Goal: Task Accomplishment & Management: Complete application form

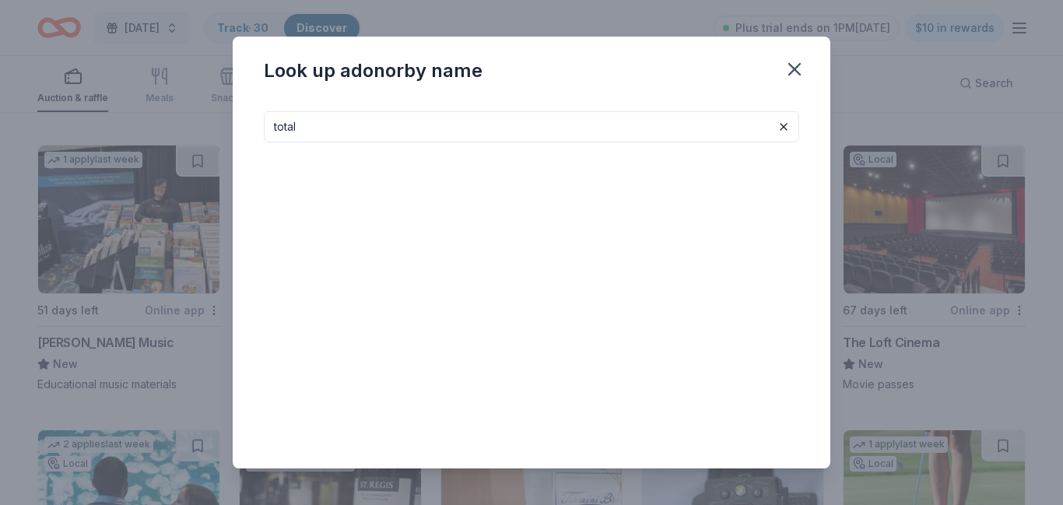
scroll to position [2244, 0]
type input "total wine"
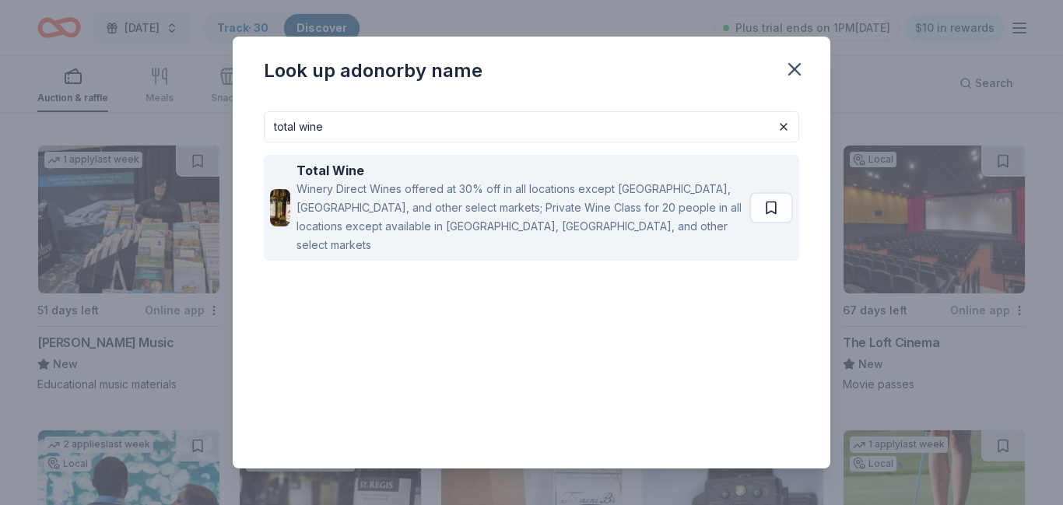
click at [486, 190] on div "Winery Direct Wines offered at 30% off in all locations except [GEOGRAPHIC_DATA…" at bounding box center [519, 217] width 447 height 75
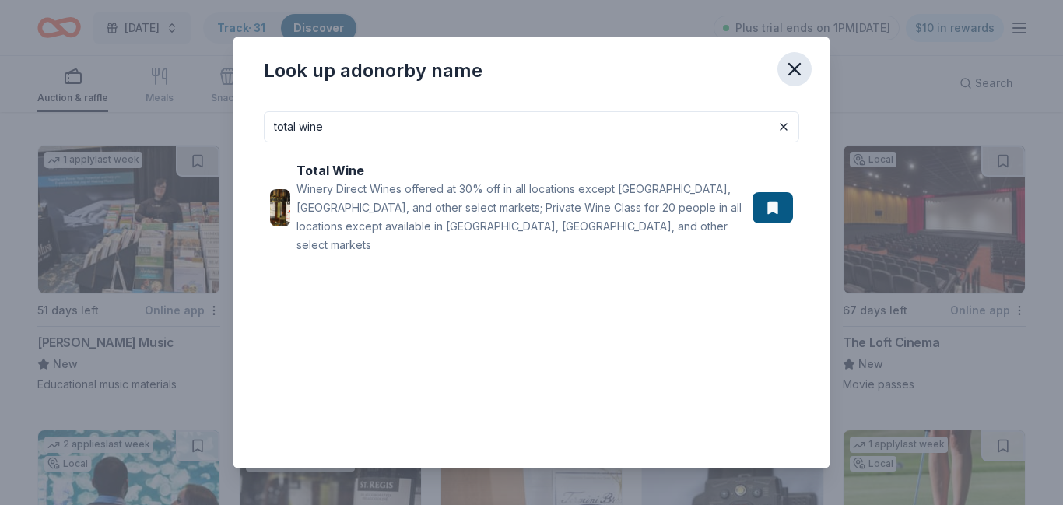
click at [798, 67] on icon "button" at bounding box center [795, 69] width 22 height 22
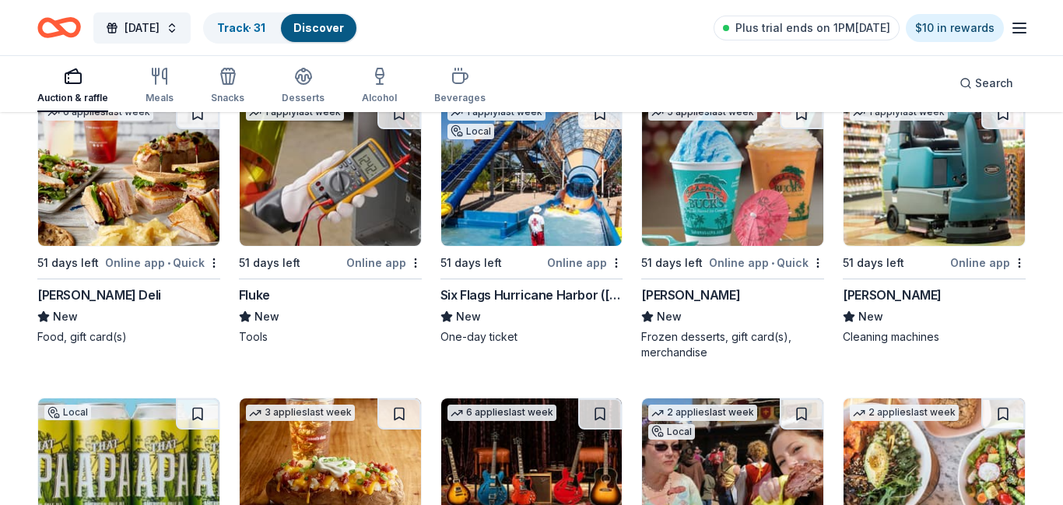
scroll to position [4966, 0]
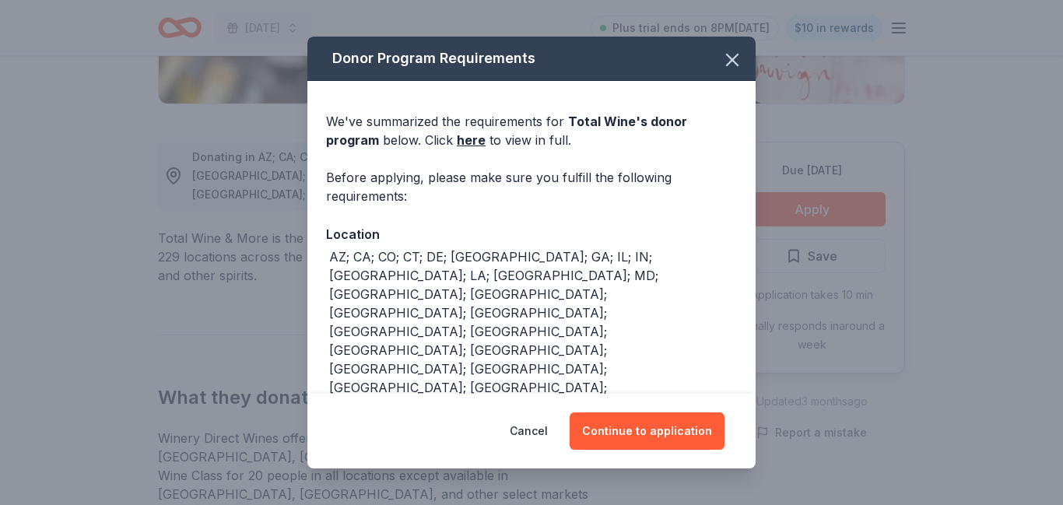
scroll to position [369, 0]
click at [682, 439] on button "Continue to application" at bounding box center [647, 430] width 155 height 37
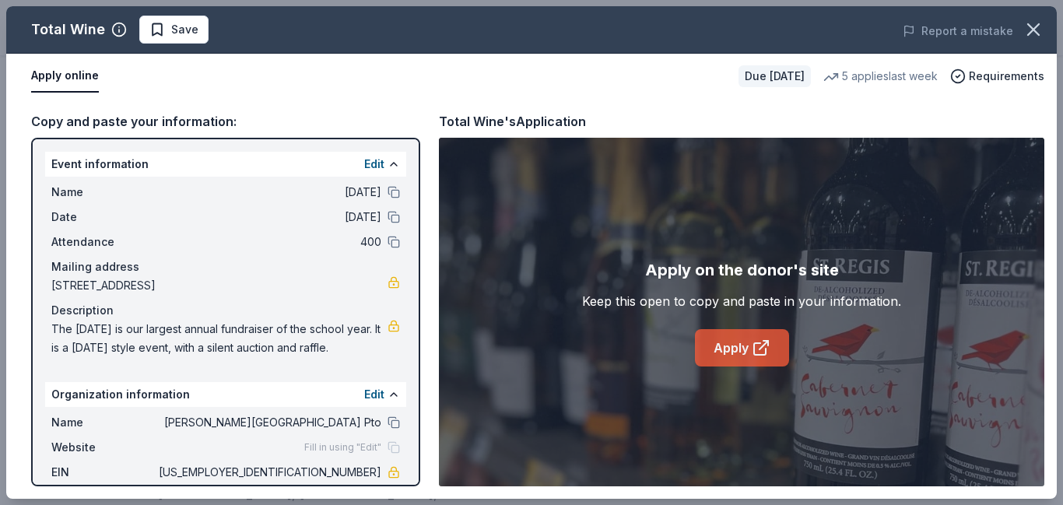
click at [738, 346] on link "Apply" at bounding box center [742, 347] width 94 height 37
click at [189, 28] on span "Save" at bounding box center [184, 29] width 27 height 19
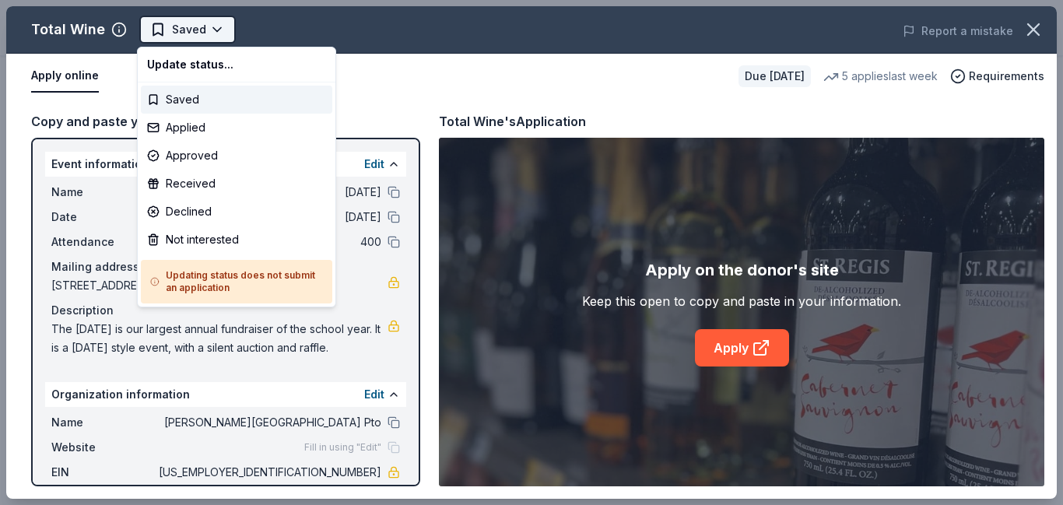
scroll to position [0, 0]
click at [202, 126] on div "Applied" at bounding box center [236, 128] width 191 height 28
